Goal: Information Seeking & Learning: Learn about a topic

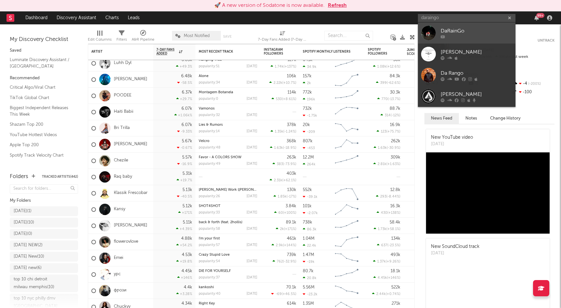
type input "daraingo"
click at [463, 32] on div "DaRainGo" at bounding box center [476, 31] width 72 height 8
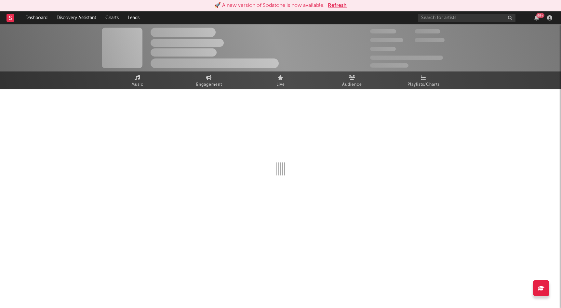
select select "1w"
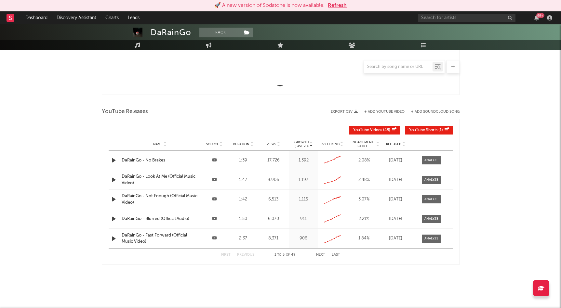
scroll to position [181, 0]
